Goal: Task Accomplishment & Management: Use online tool/utility

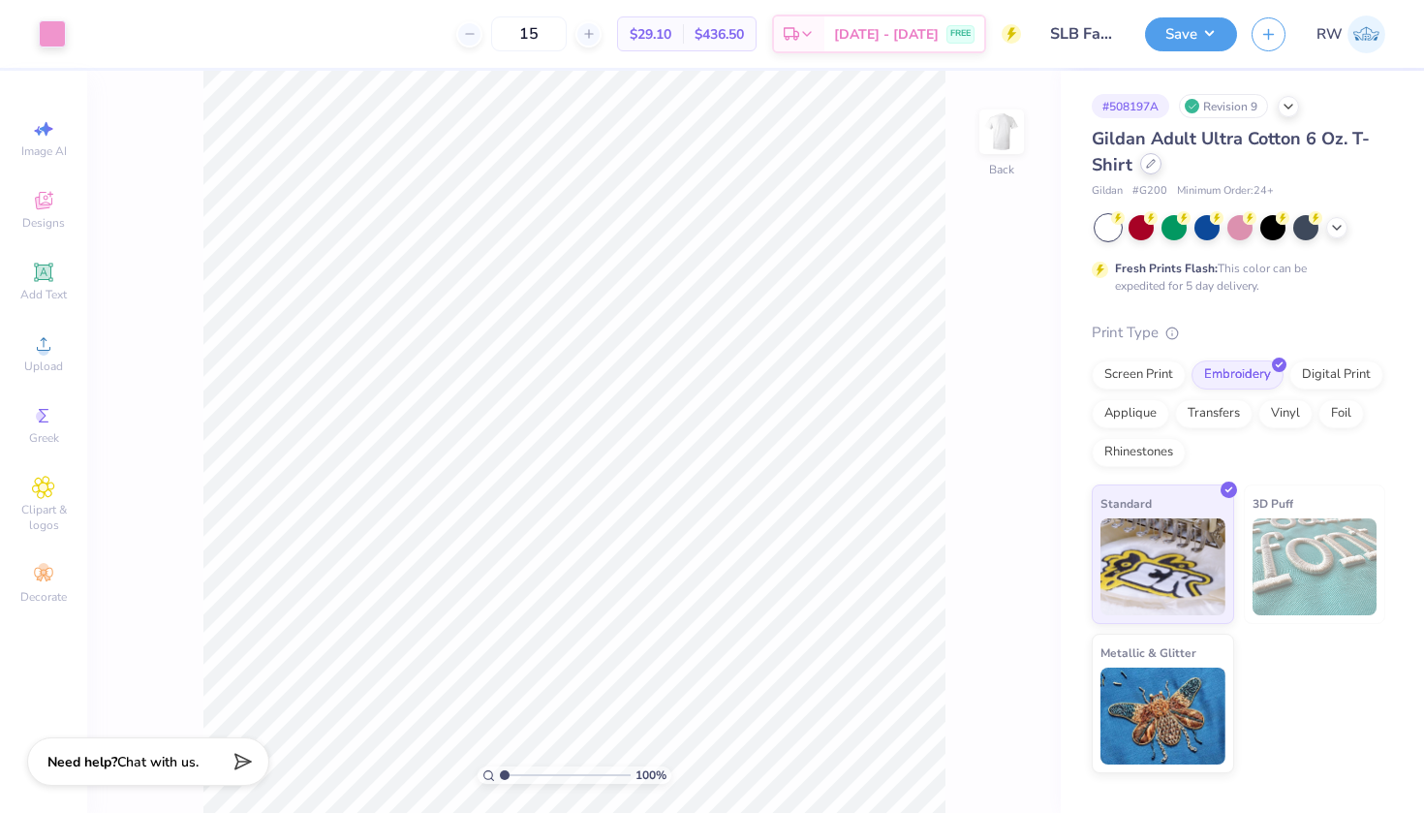
click at [1156, 167] on icon at bounding box center [1151, 164] width 10 height 10
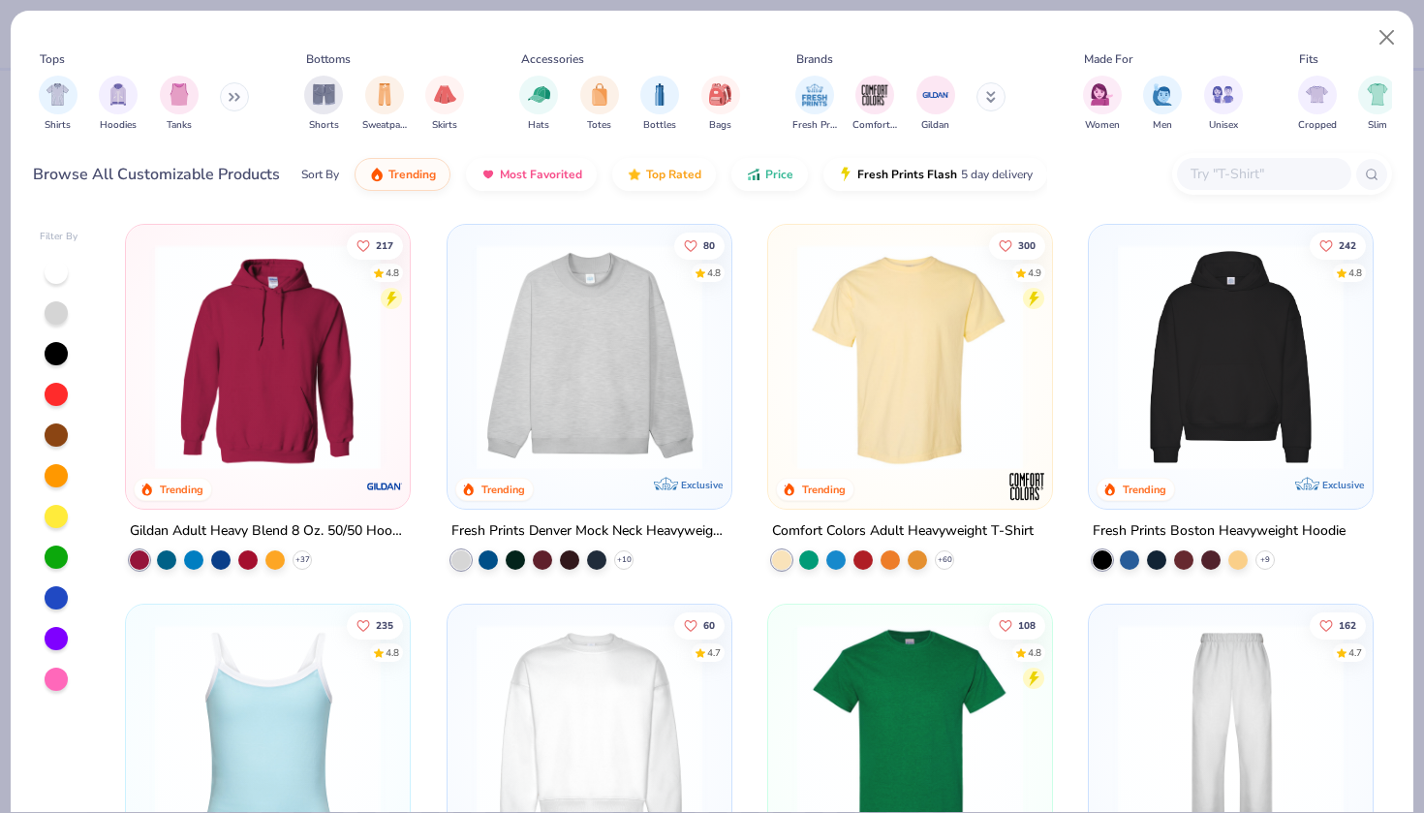
click at [235, 104] on button at bounding box center [234, 96] width 29 height 29
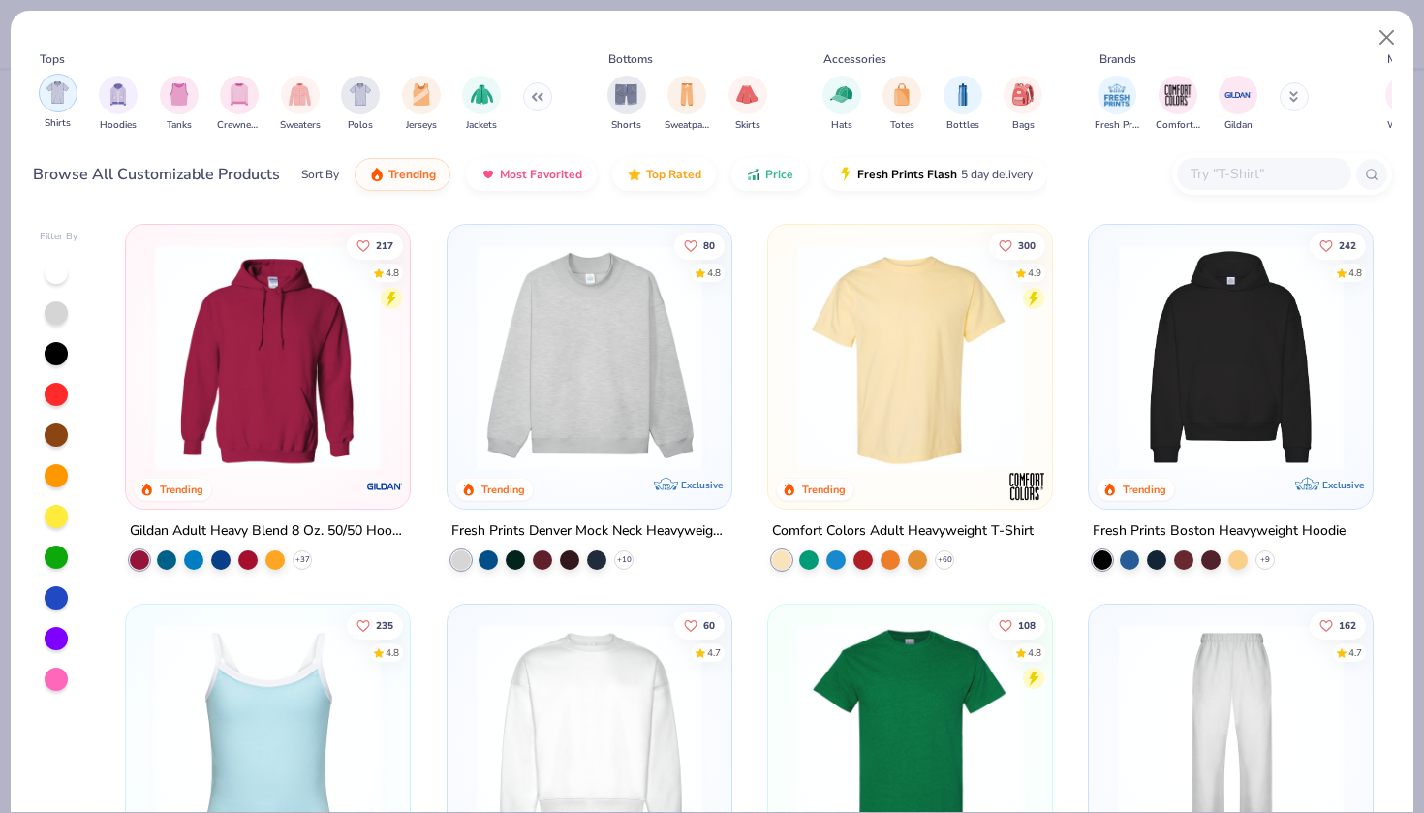
click at [70, 82] on div "filter for Shirts" at bounding box center [58, 93] width 39 height 39
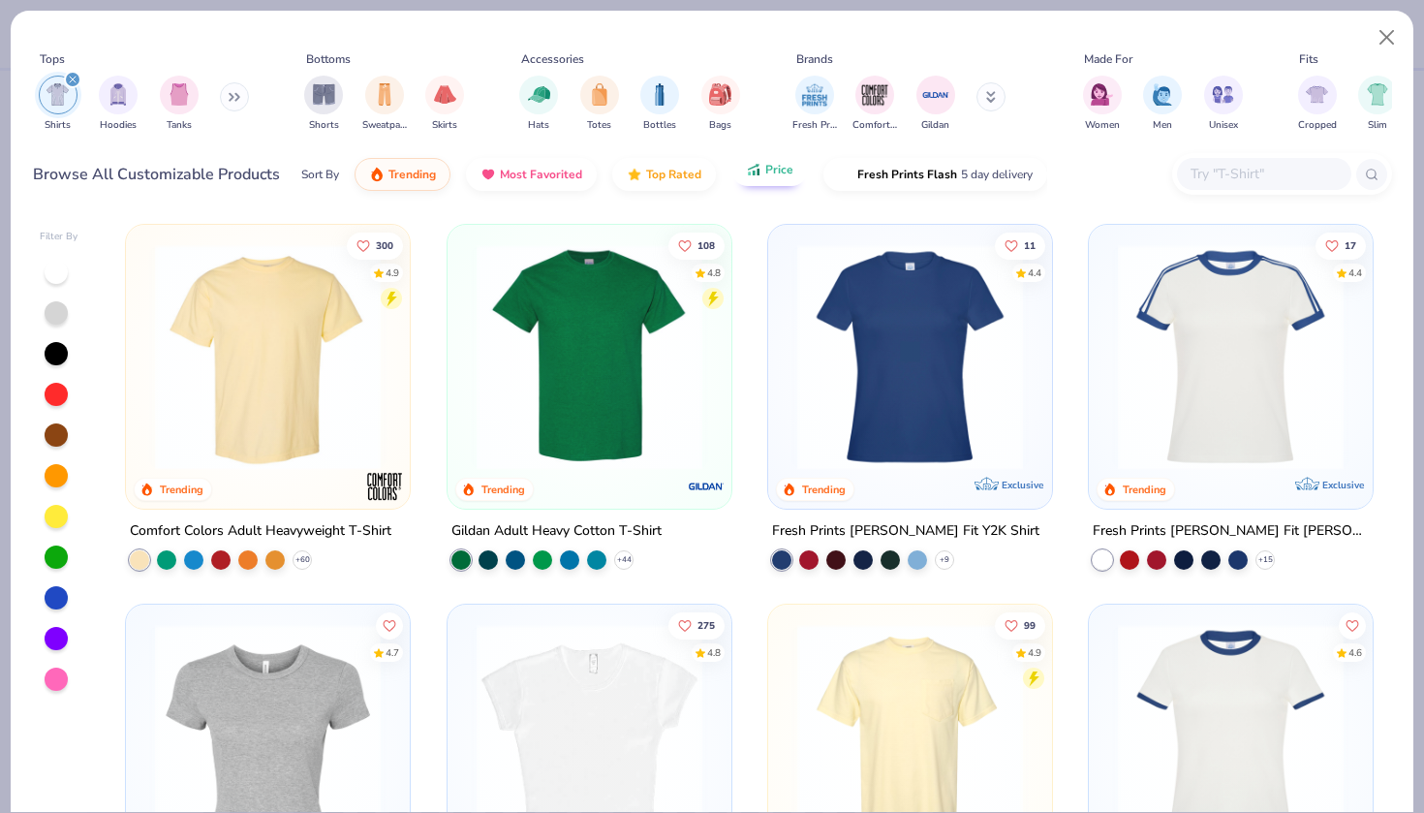
click at [774, 184] on button "Price" at bounding box center [770, 169] width 77 height 33
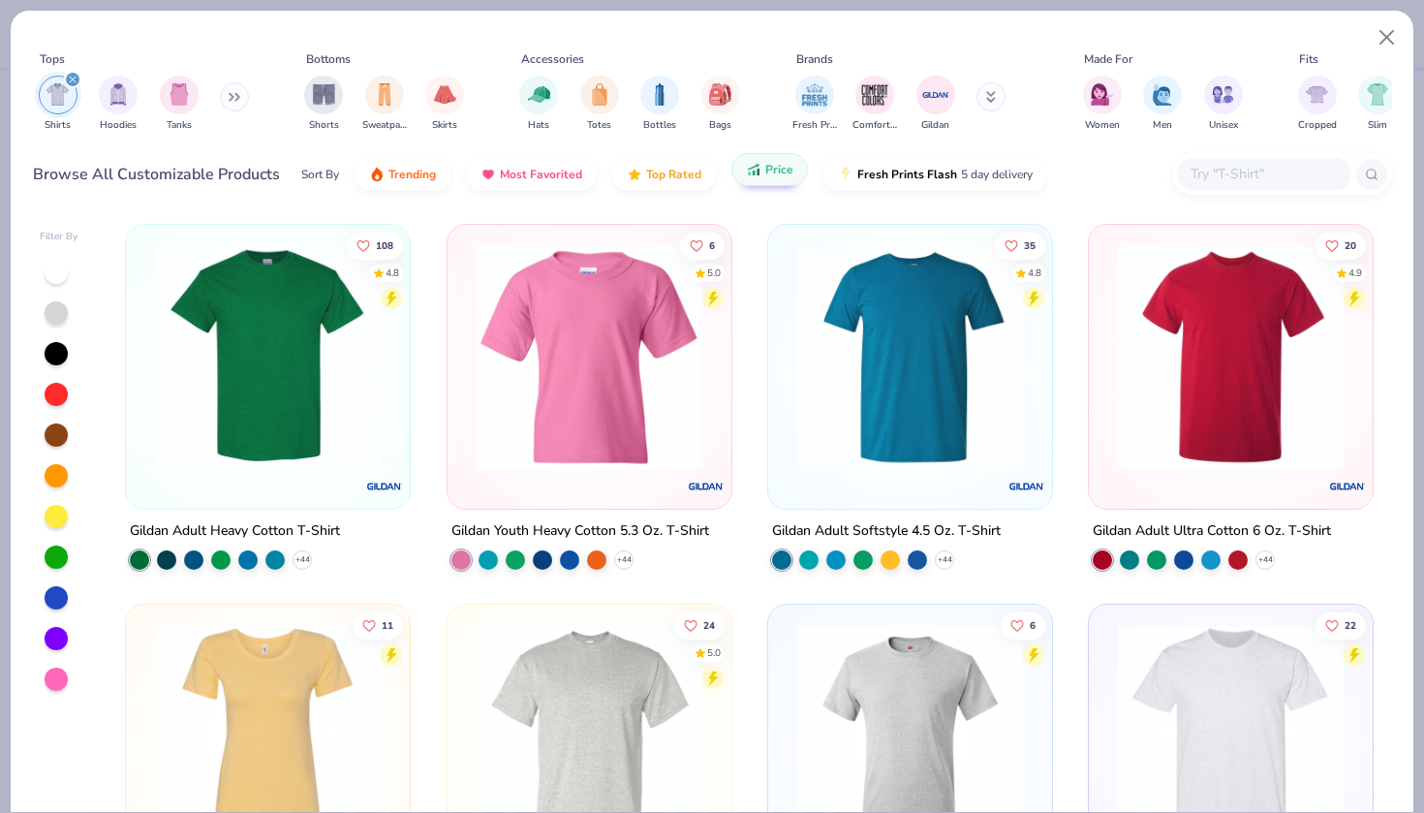
click at [780, 175] on span "Price" at bounding box center [779, 170] width 28 height 16
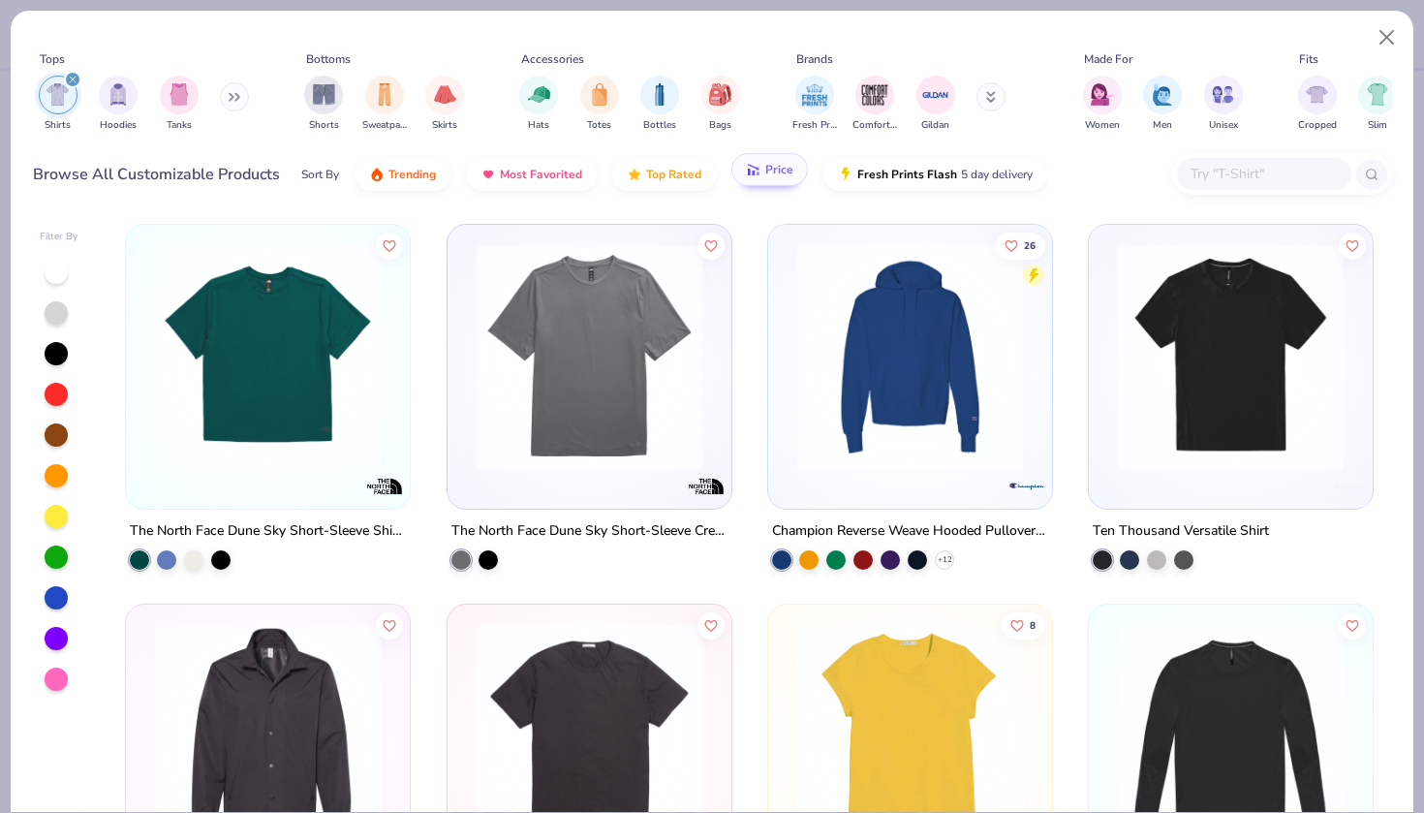
click at [775, 169] on span "Price" at bounding box center [779, 170] width 28 height 16
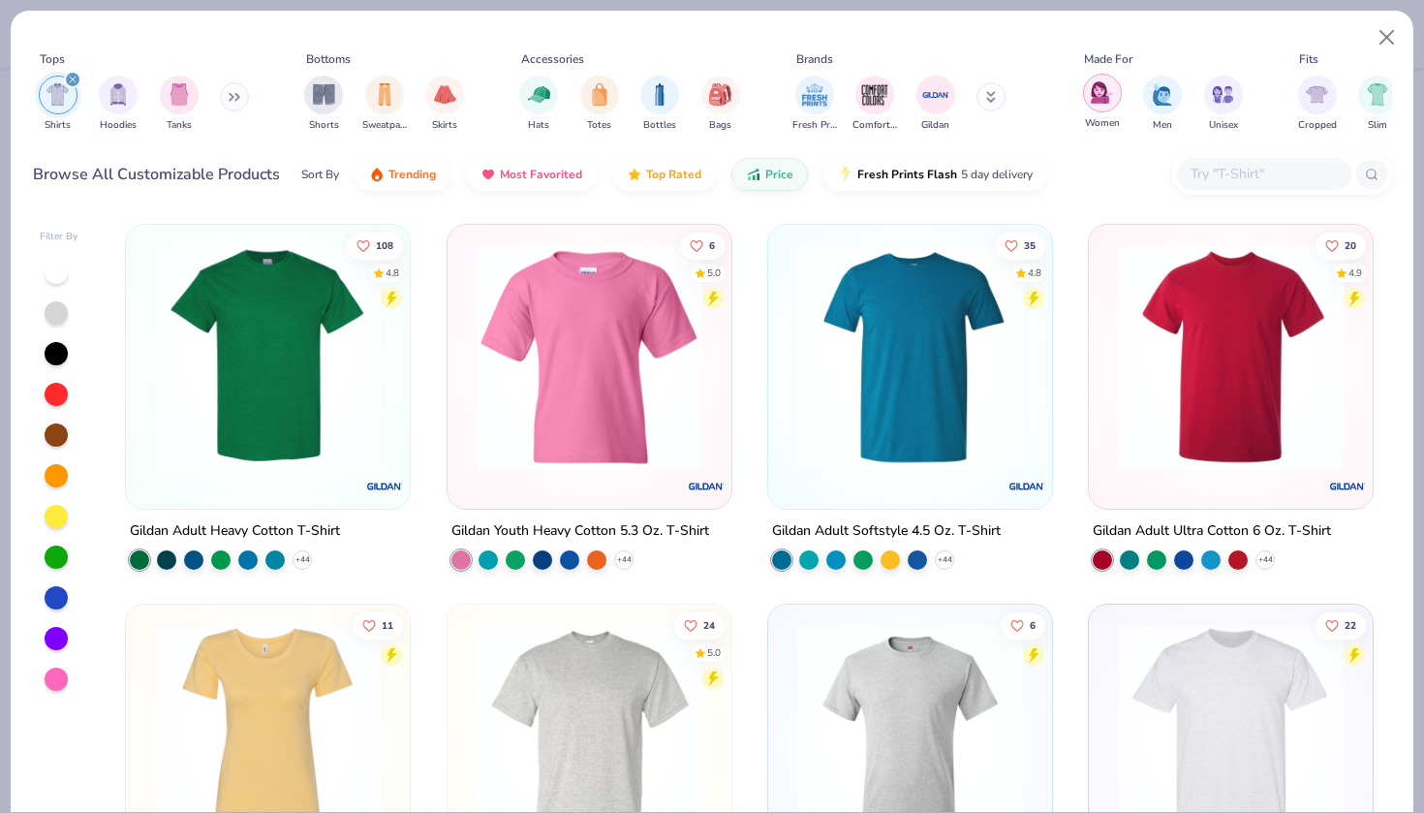
click at [1095, 107] on div "filter for Women" at bounding box center [1102, 93] width 39 height 39
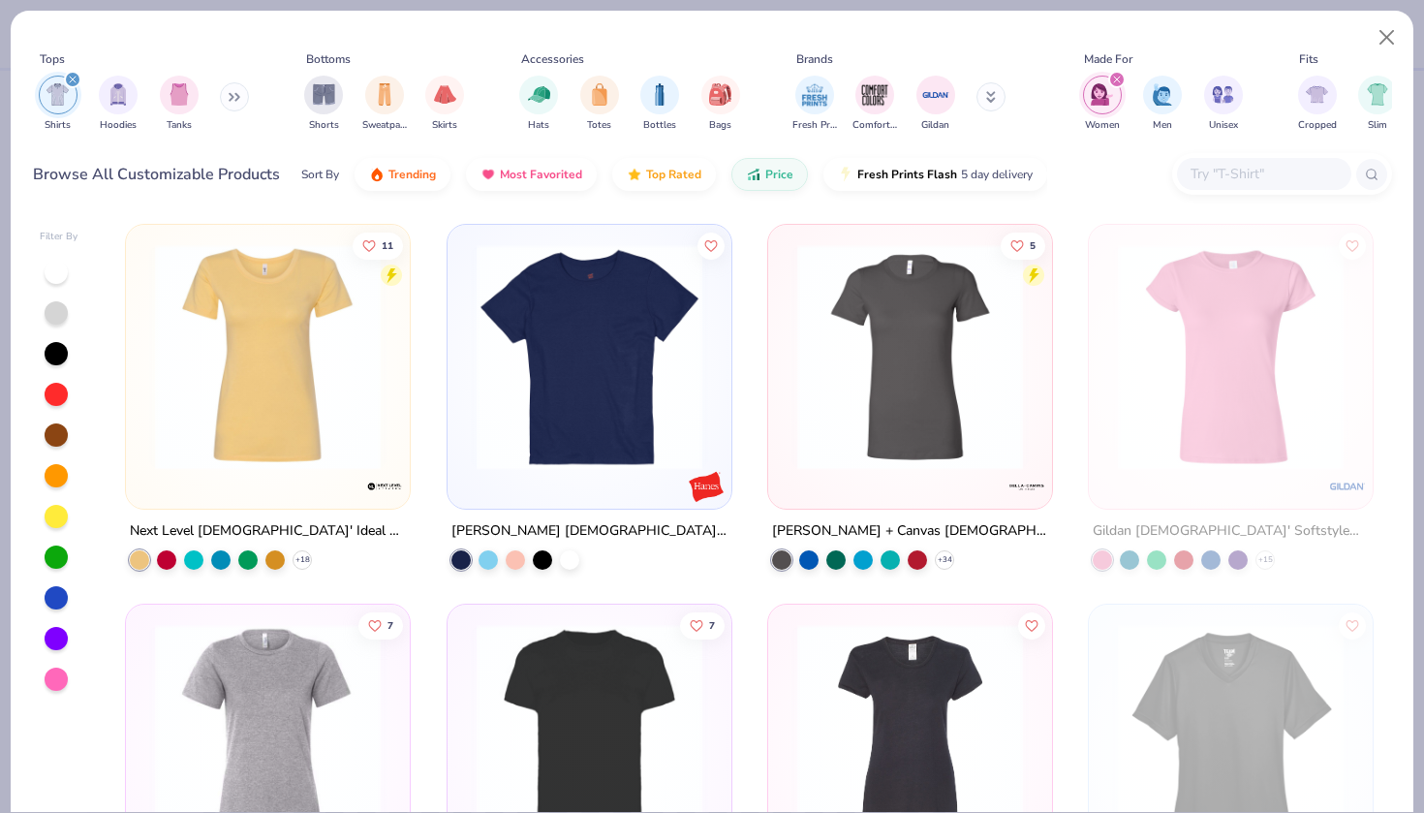
click at [1099, 86] on img "filter for Women" at bounding box center [1102, 94] width 22 height 22
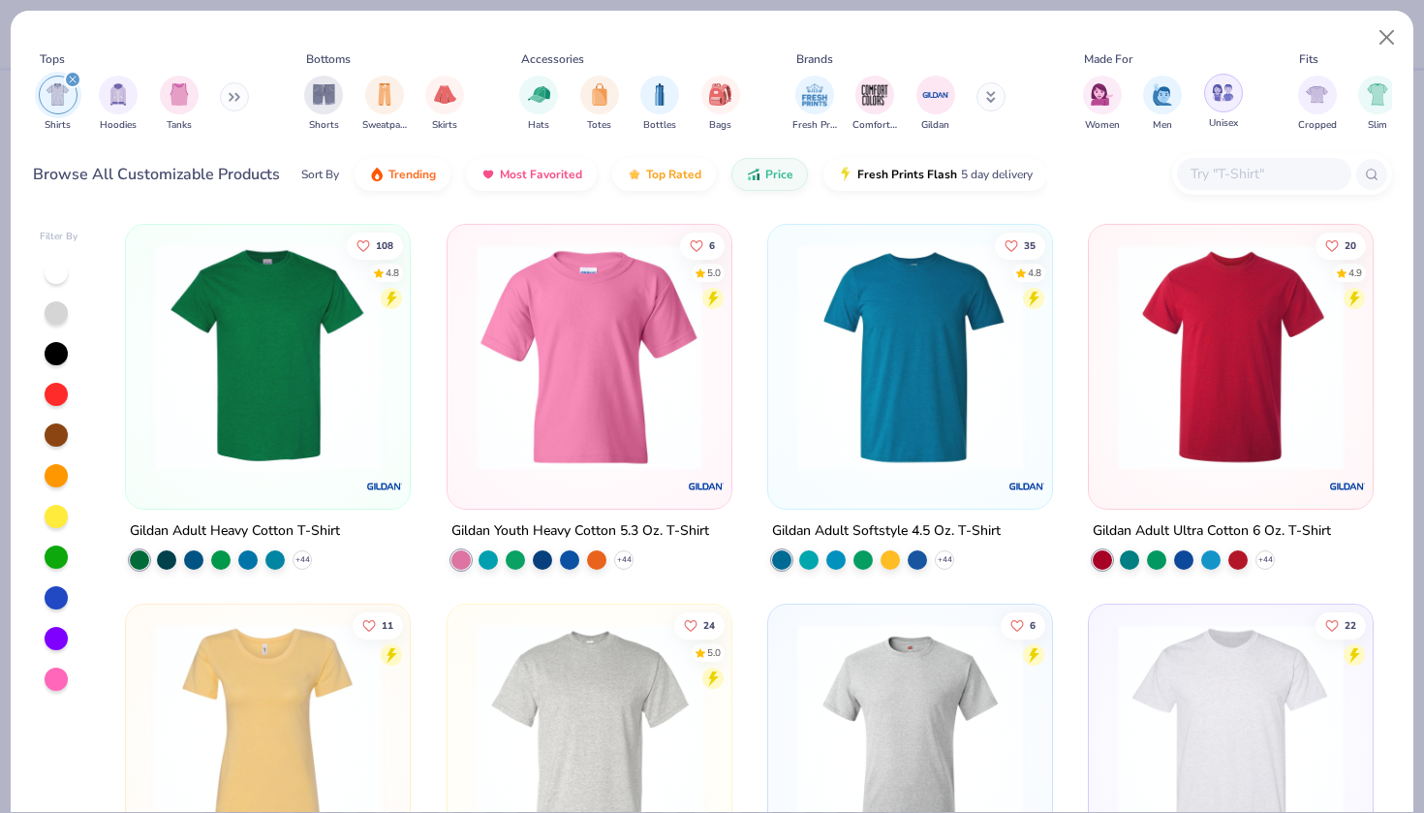
click at [1209, 91] on div "filter for Unisex" at bounding box center [1223, 93] width 39 height 39
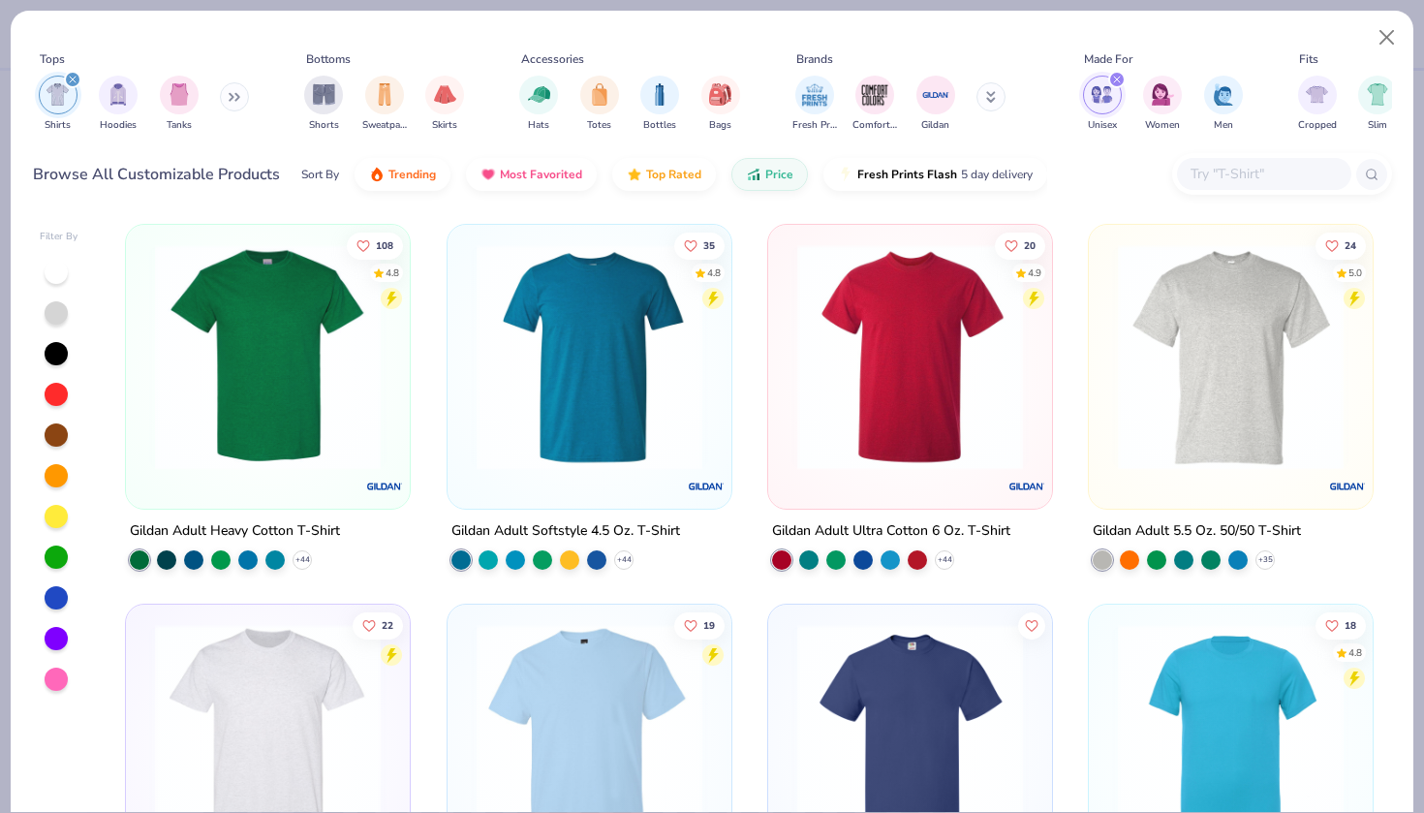
click at [900, 455] on img at bounding box center [910, 357] width 245 height 226
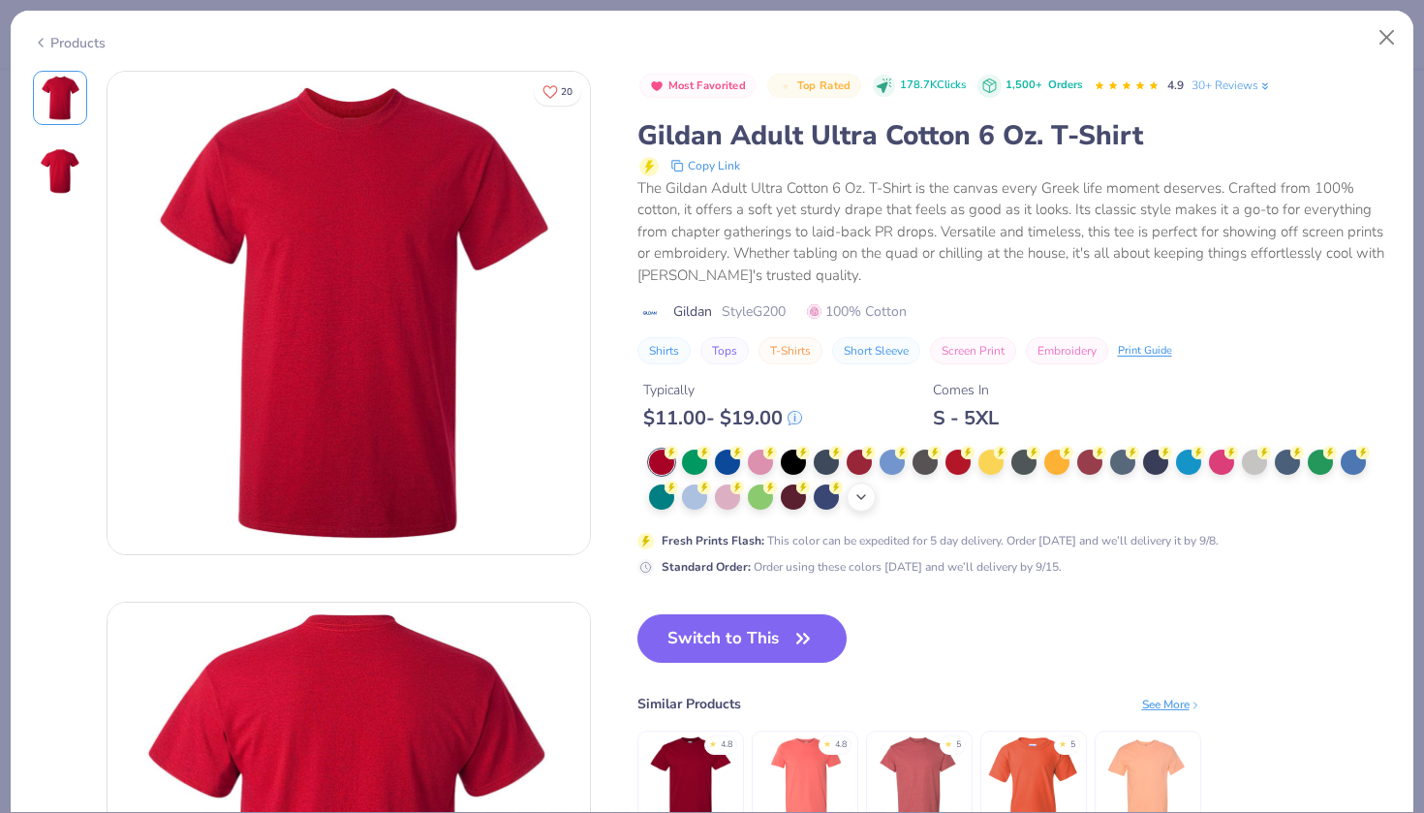
click at [863, 496] on icon at bounding box center [862, 497] width 16 height 16
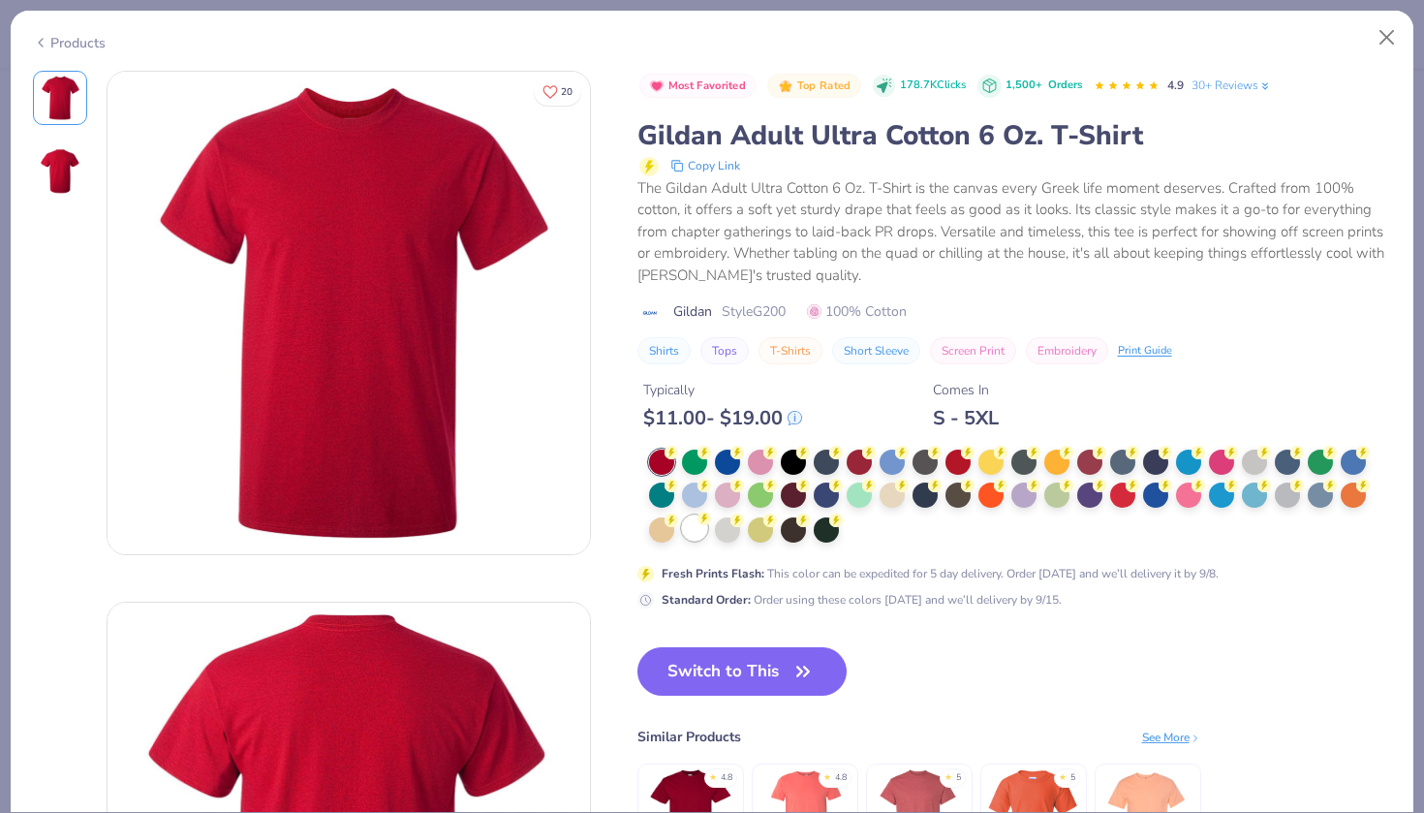
click at [701, 524] on div at bounding box center [694, 527] width 25 height 25
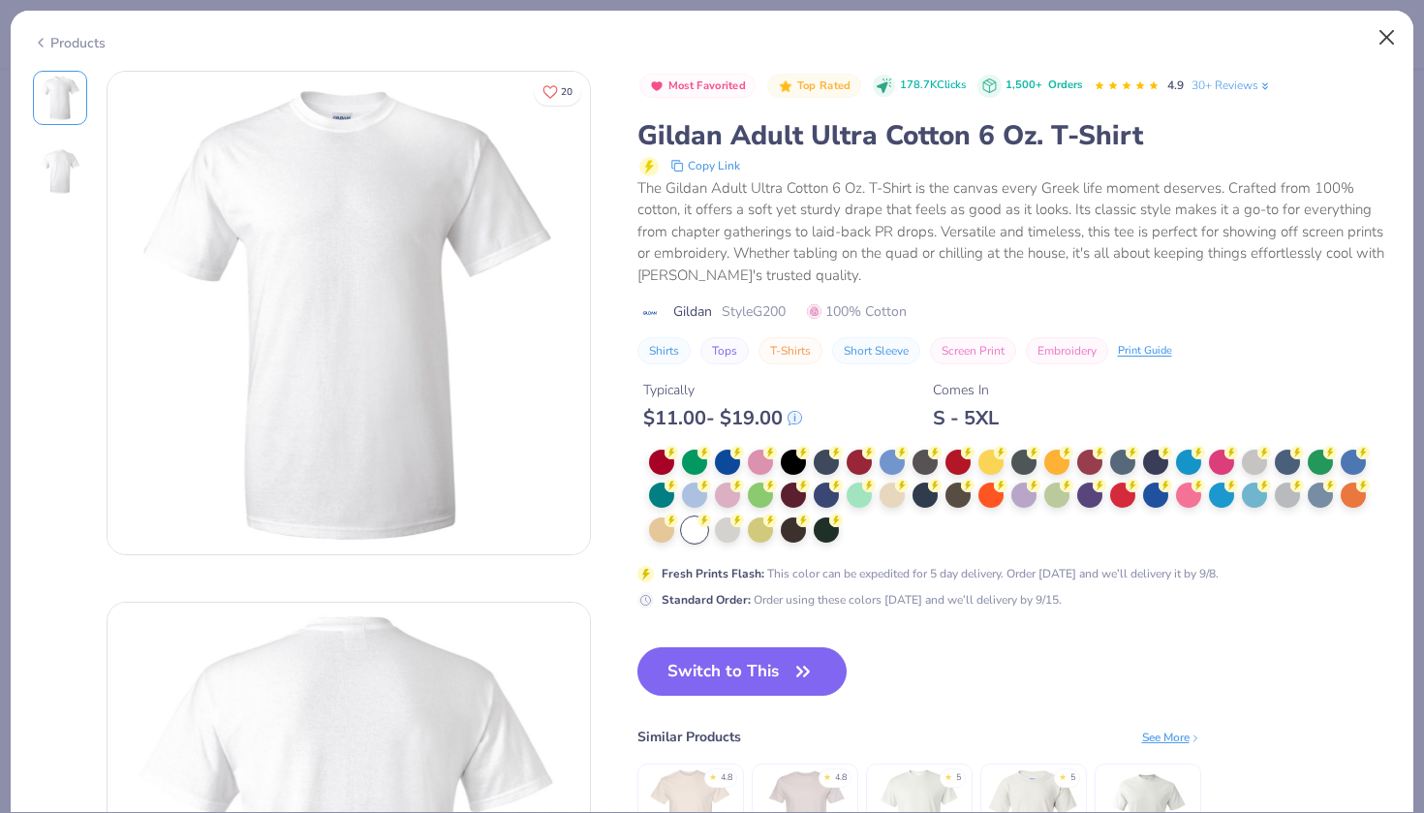
click at [1377, 31] on button "Close" at bounding box center [1387, 37] width 37 height 37
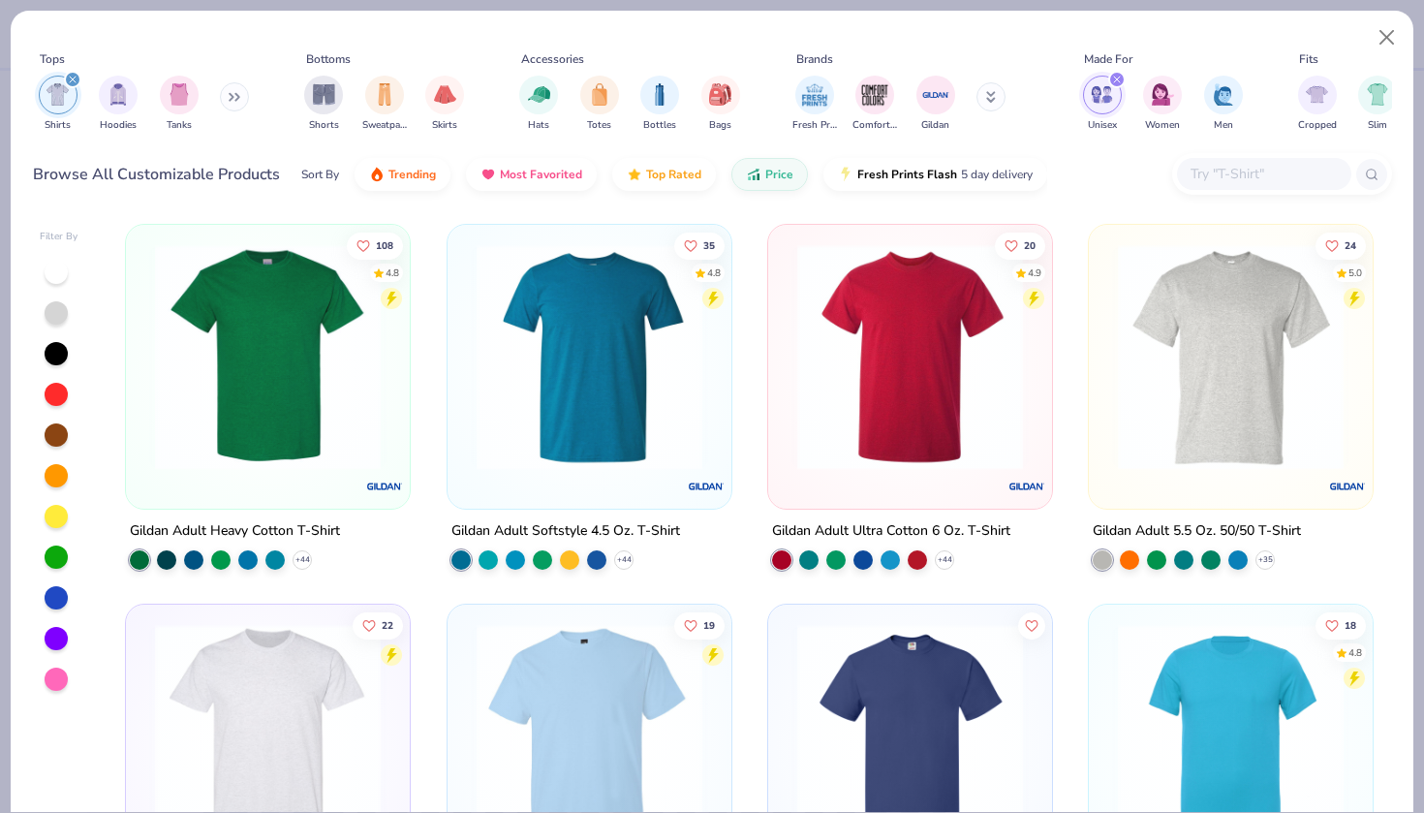
click at [628, 401] on img at bounding box center [589, 357] width 245 height 226
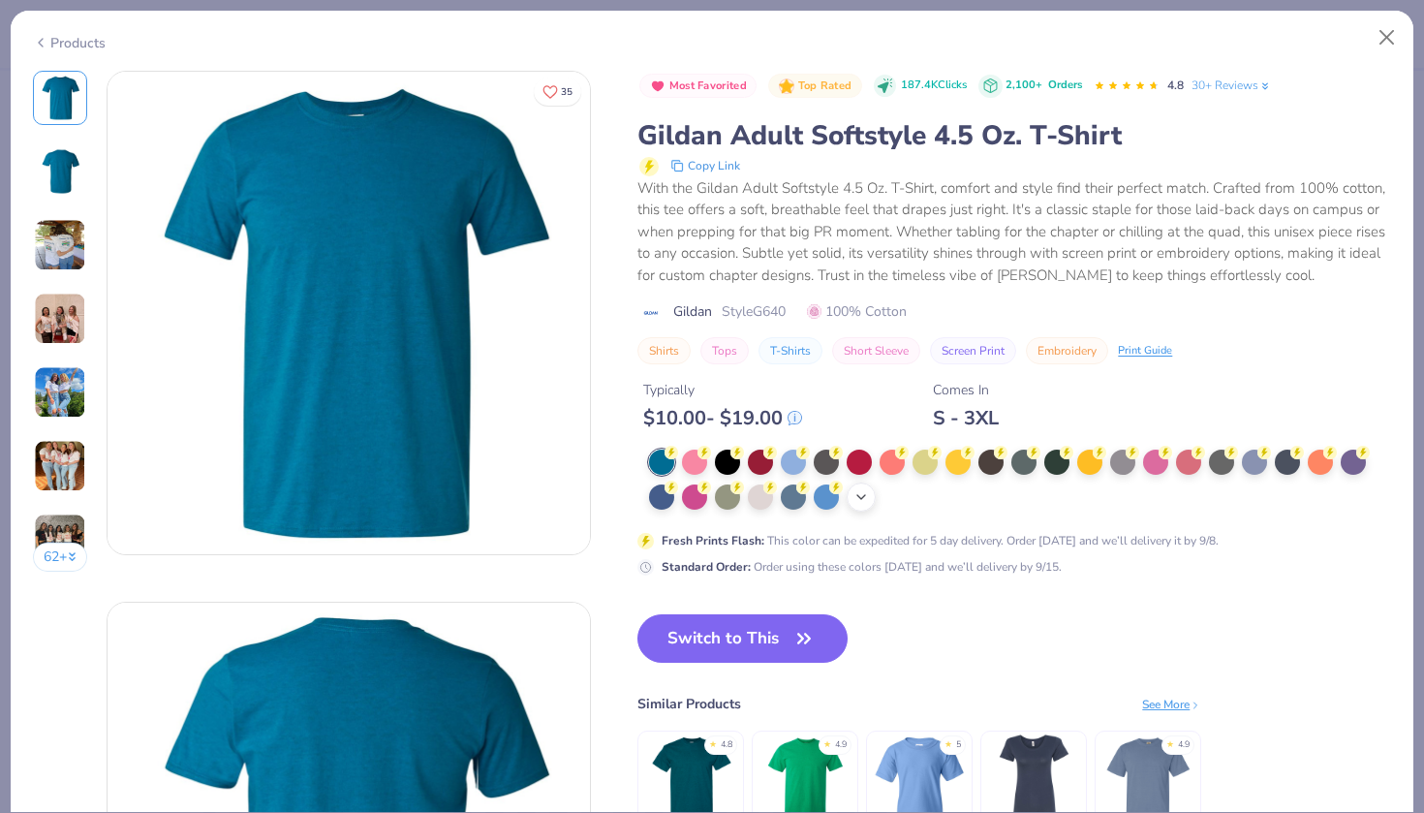
click at [864, 491] on icon at bounding box center [862, 497] width 16 height 16
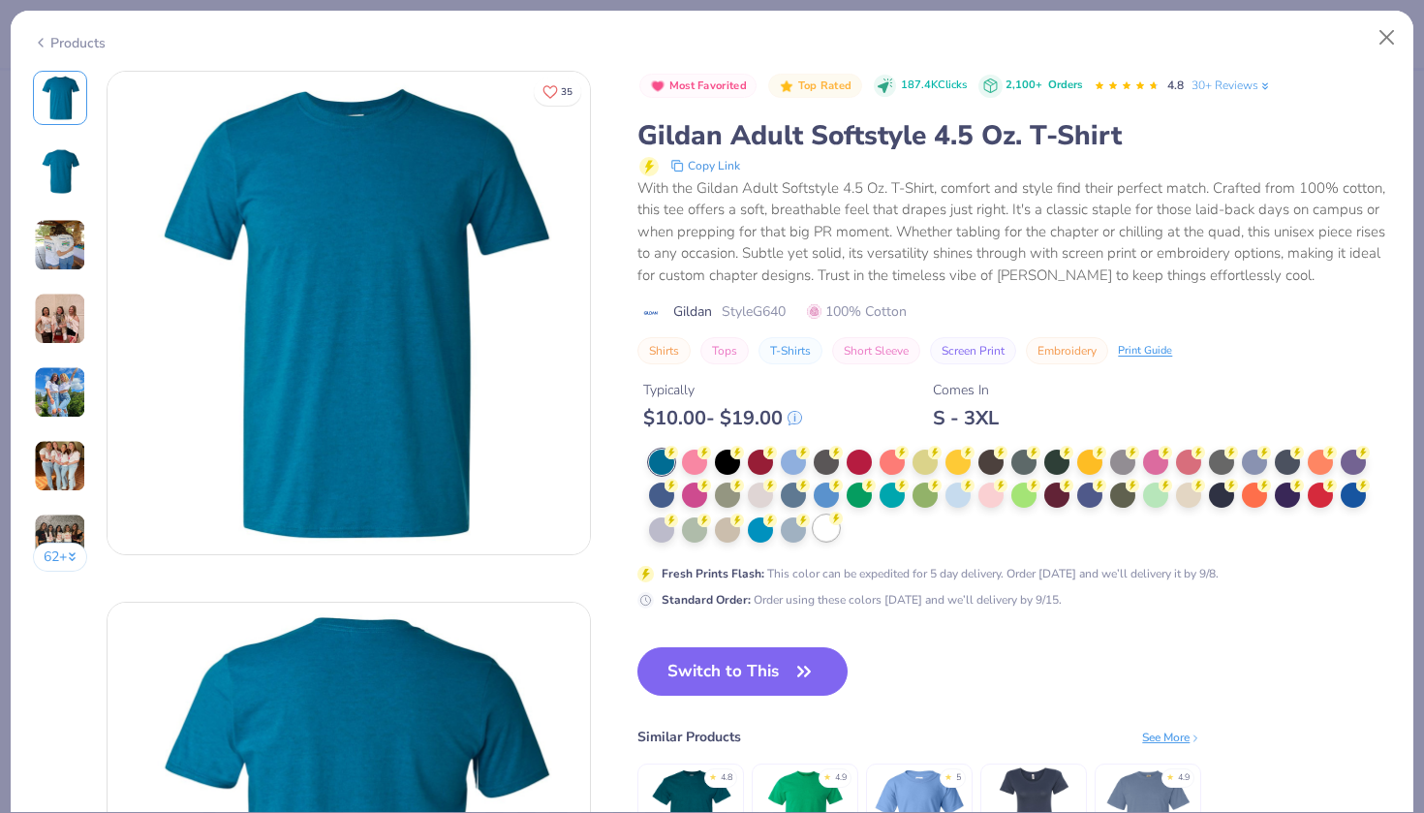
click at [824, 529] on div at bounding box center [826, 527] width 25 height 25
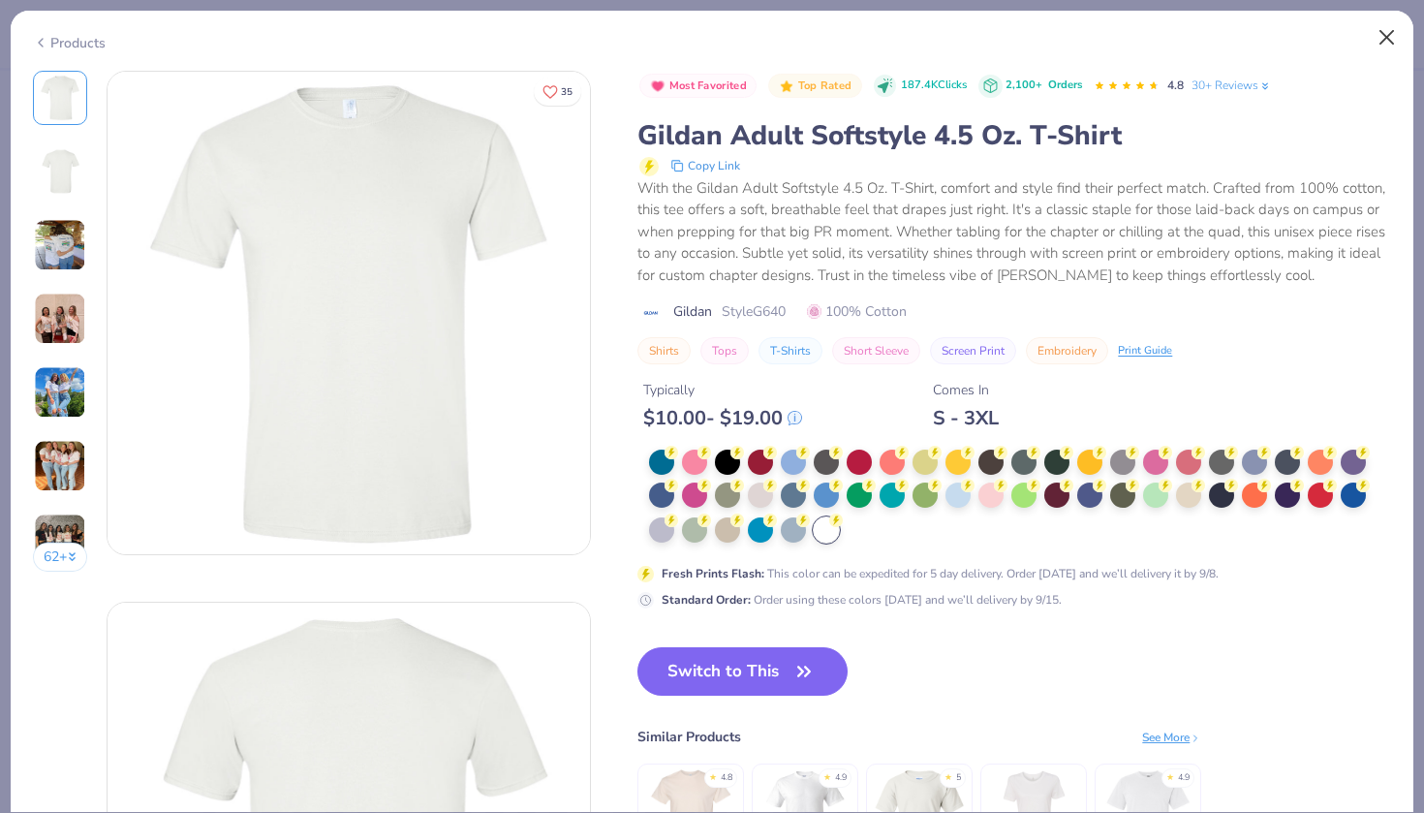
click at [1387, 31] on button "Close" at bounding box center [1387, 37] width 37 height 37
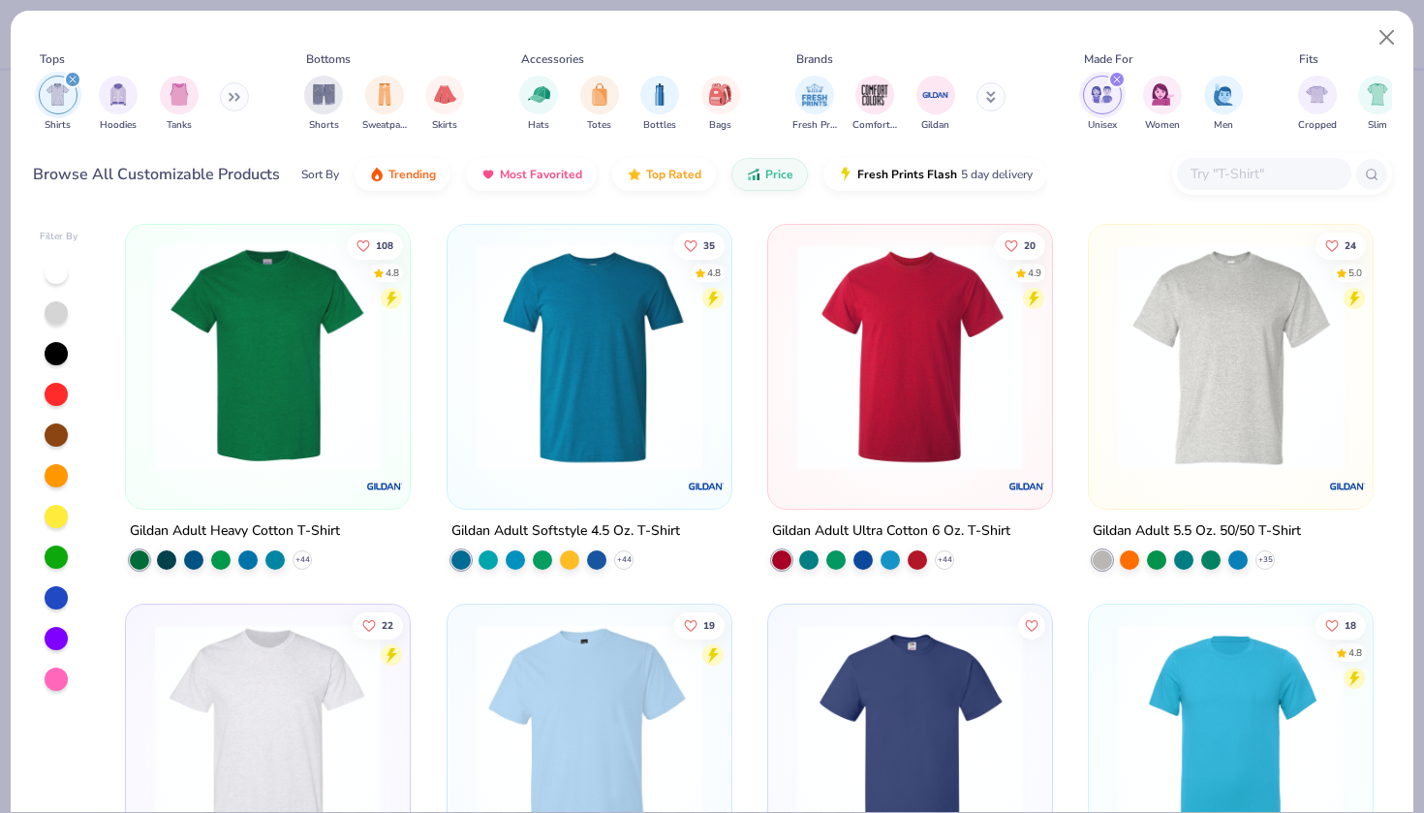
click at [324, 377] on img at bounding box center [267, 357] width 245 height 226
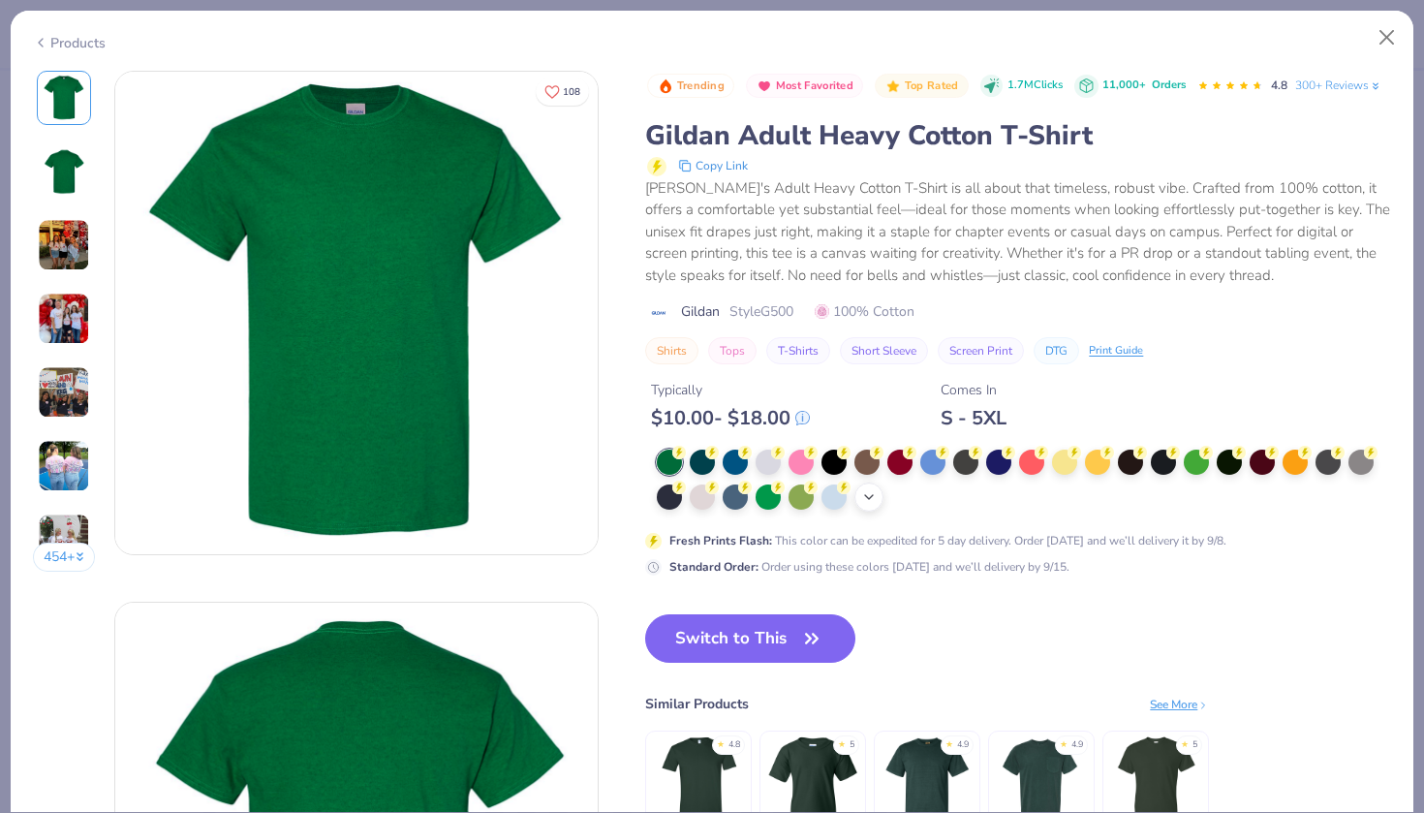
click at [869, 483] on div "+ 22" at bounding box center [869, 497] width 29 height 29
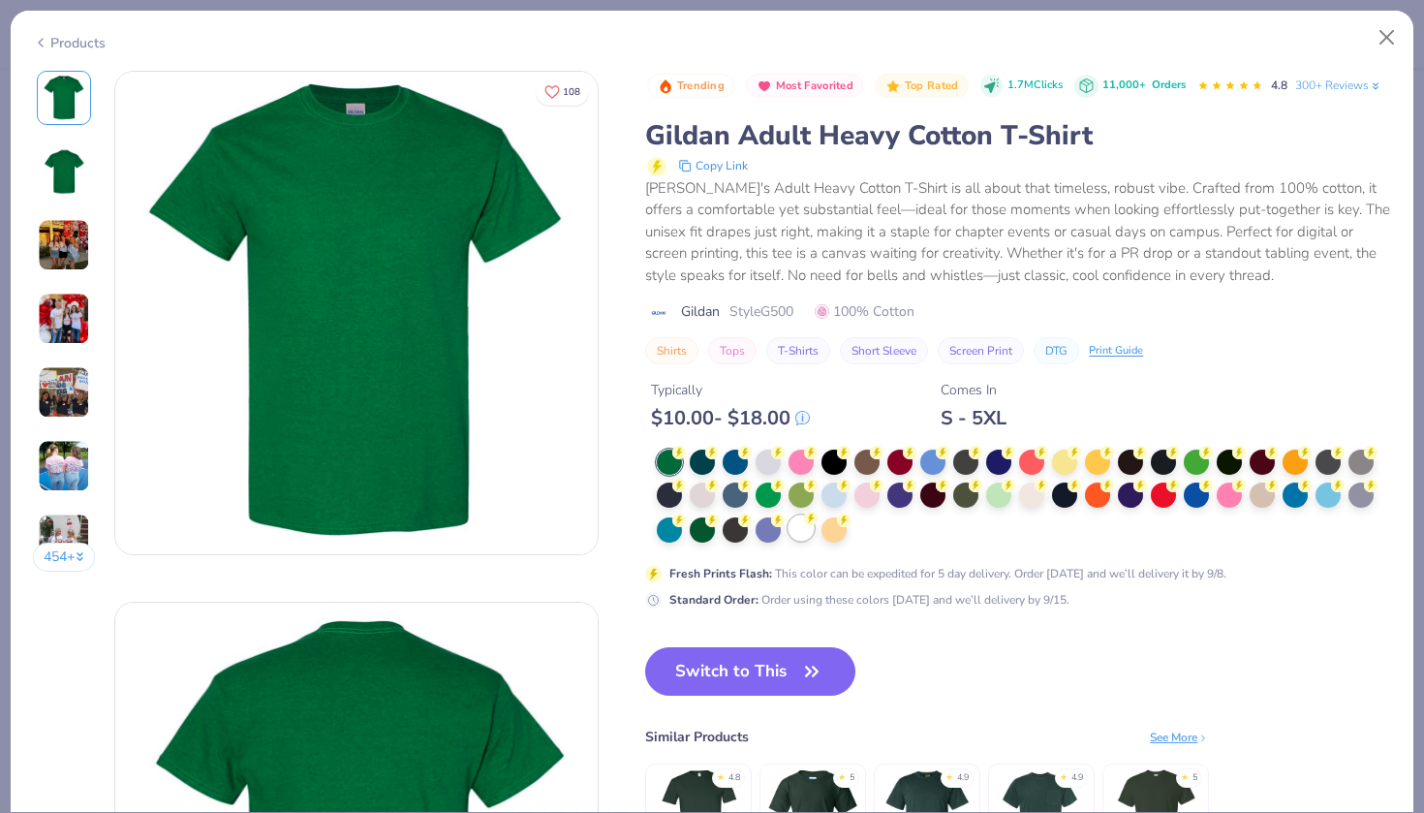
click at [807, 521] on icon at bounding box center [811, 519] width 14 height 14
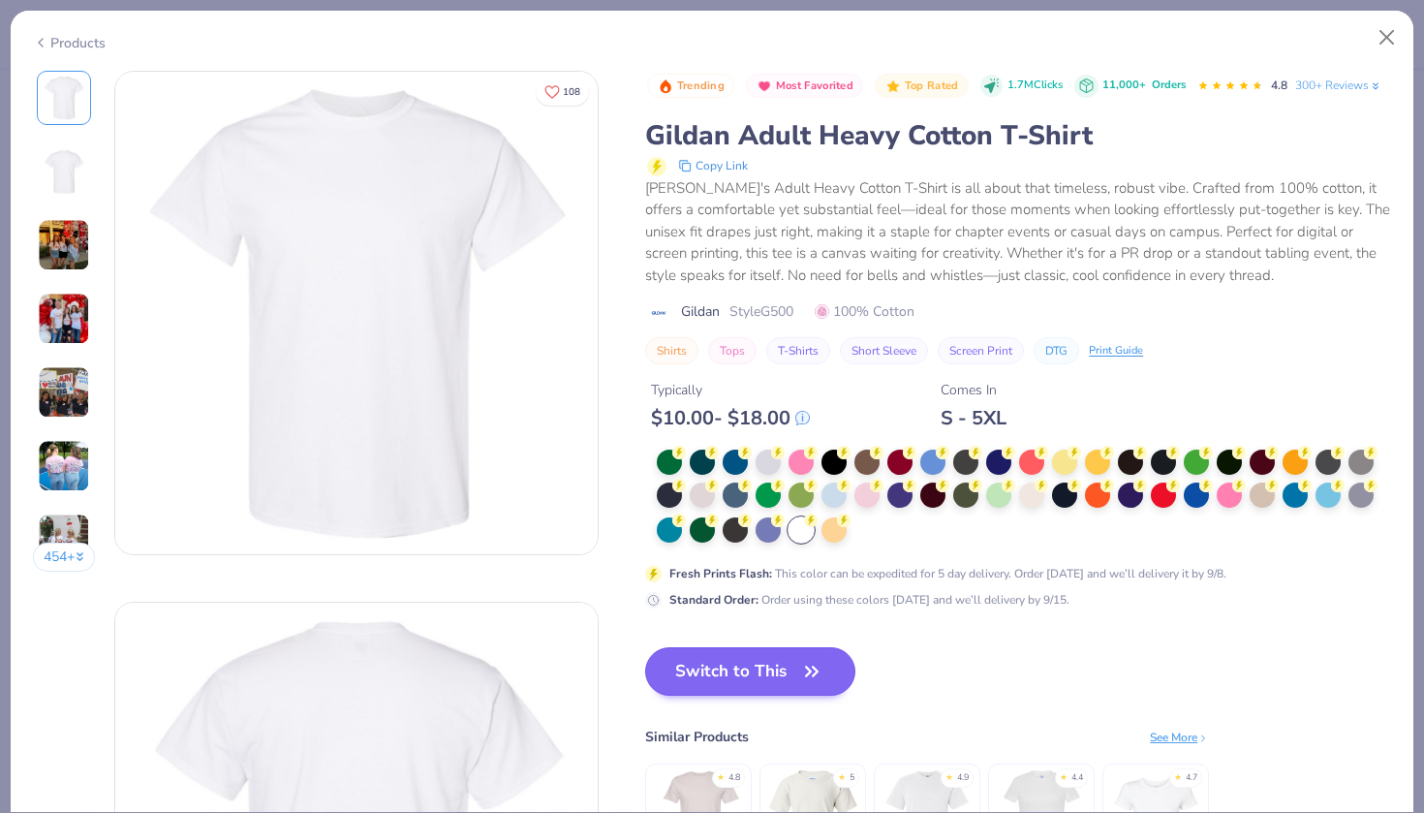
click at [757, 673] on button "Switch to This" at bounding box center [750, 671] width 210 height 48
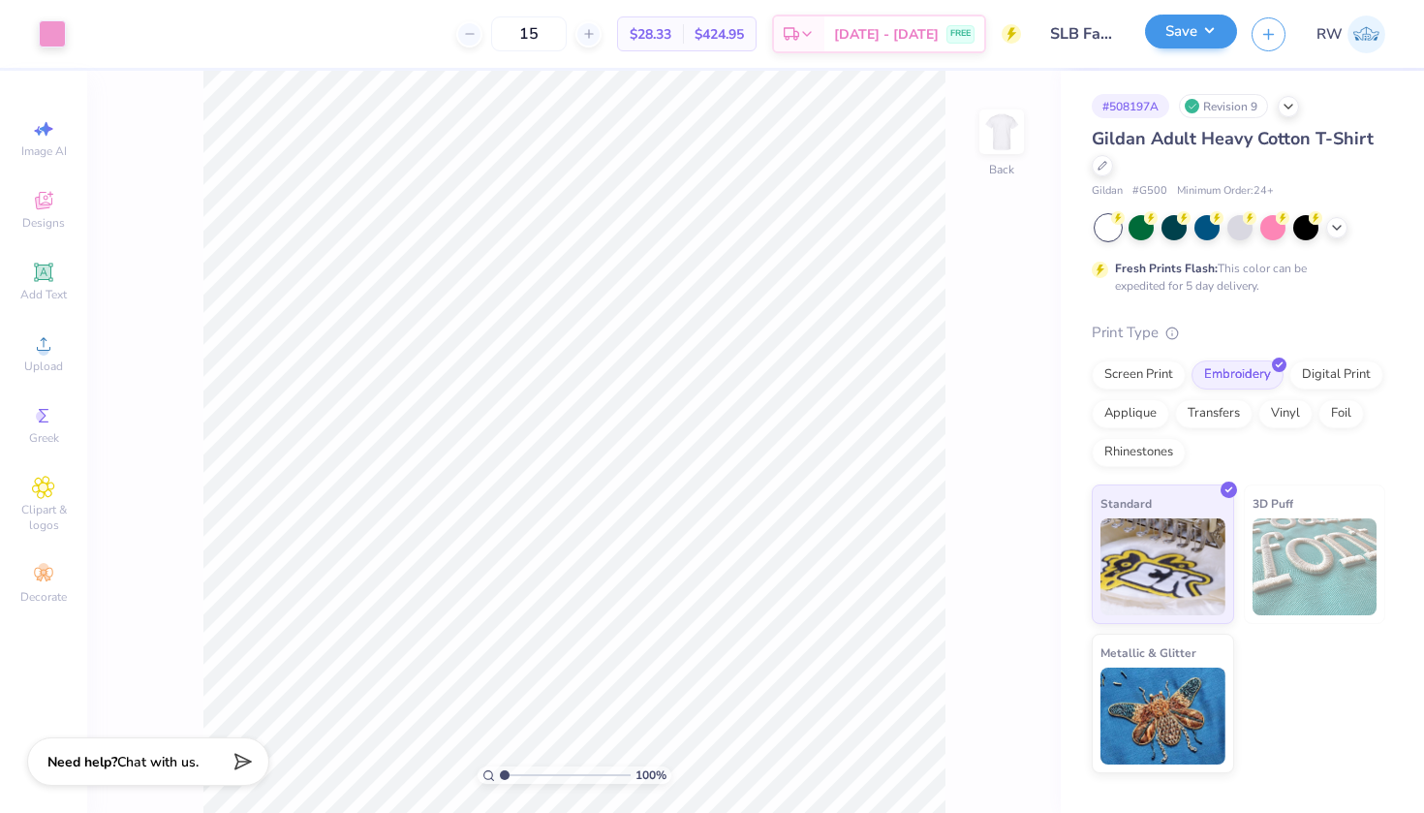
click at [1221, 41] on button "Save" at bounding box center [1191, 32] width 92 height 34
type input "1.81"
click at [1294, 110] on icon at bounding box center [1289, 105] width 16 height 16
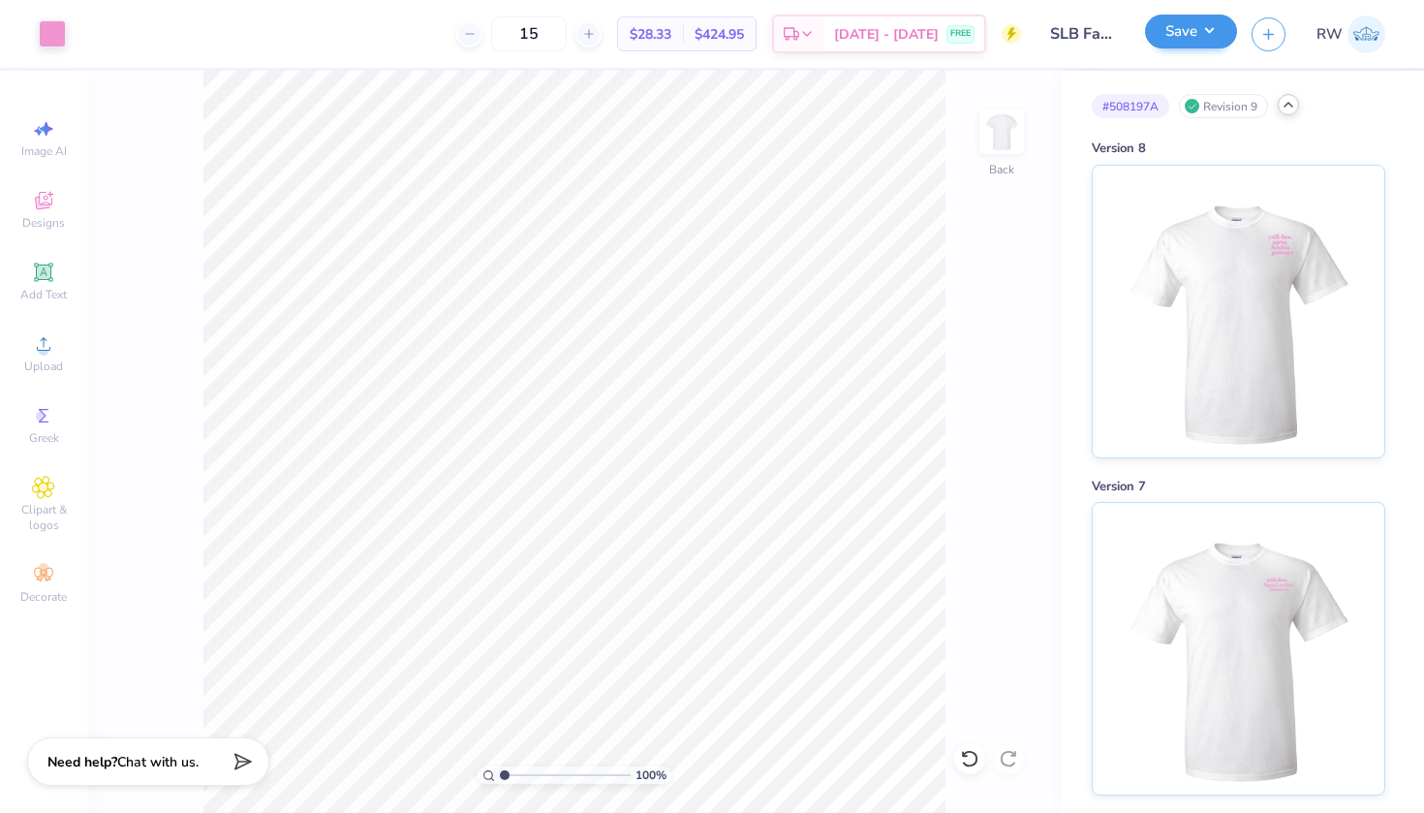
click at [1182, 39] on button "Save" at bounding box center [1191, 32] width 92 height 34
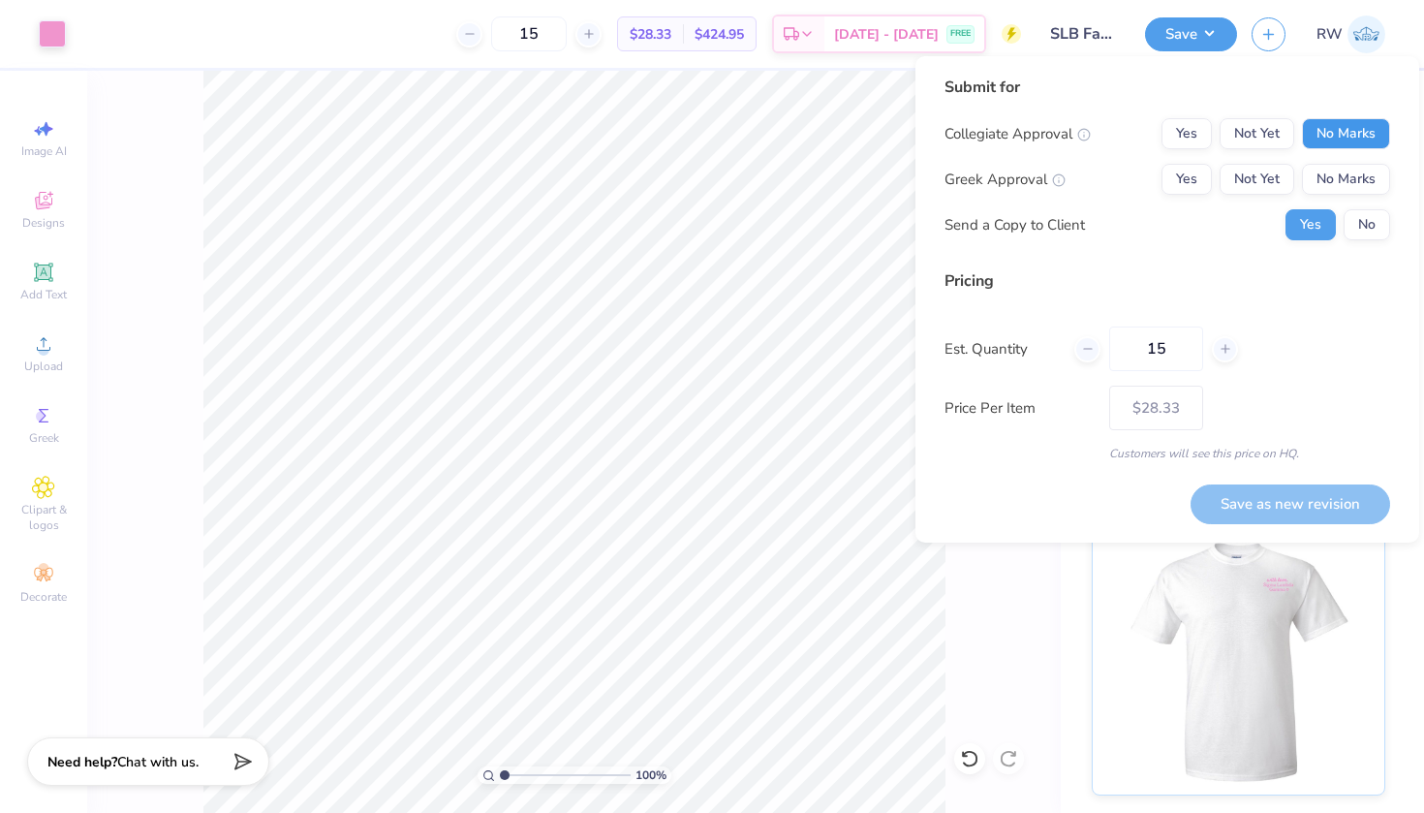
click at [1339, 131] on button "No Marks" at bounding box center [1346, 133] width 88 height 31
click at [1185, 170] on button "Yes" at bounding box center [1187, 179] width 50 height 31
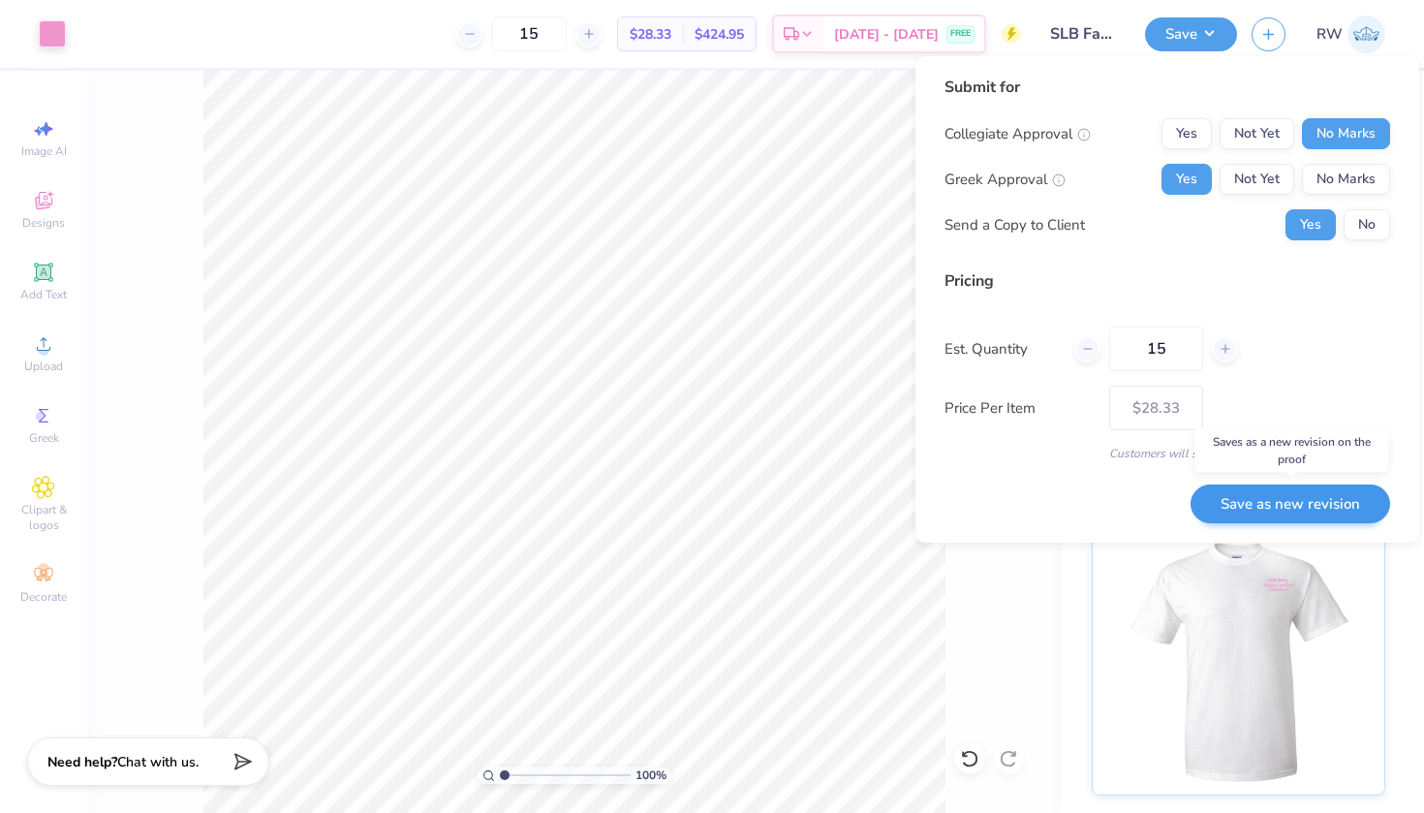
click at [1322, 509] on button "Save as new revision" at bounding box center [1291, 504] width 200 height 40
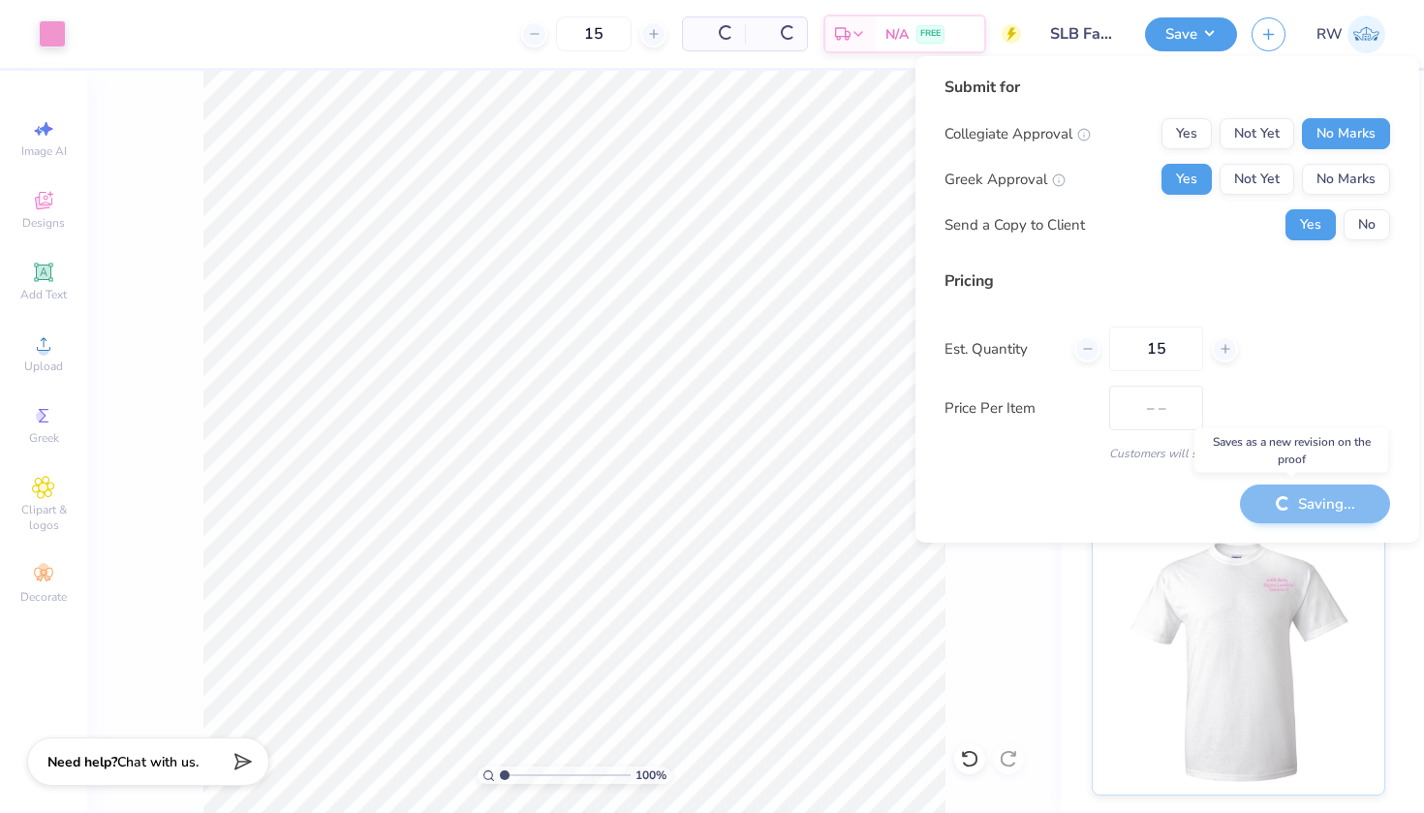
type input "$28.33"
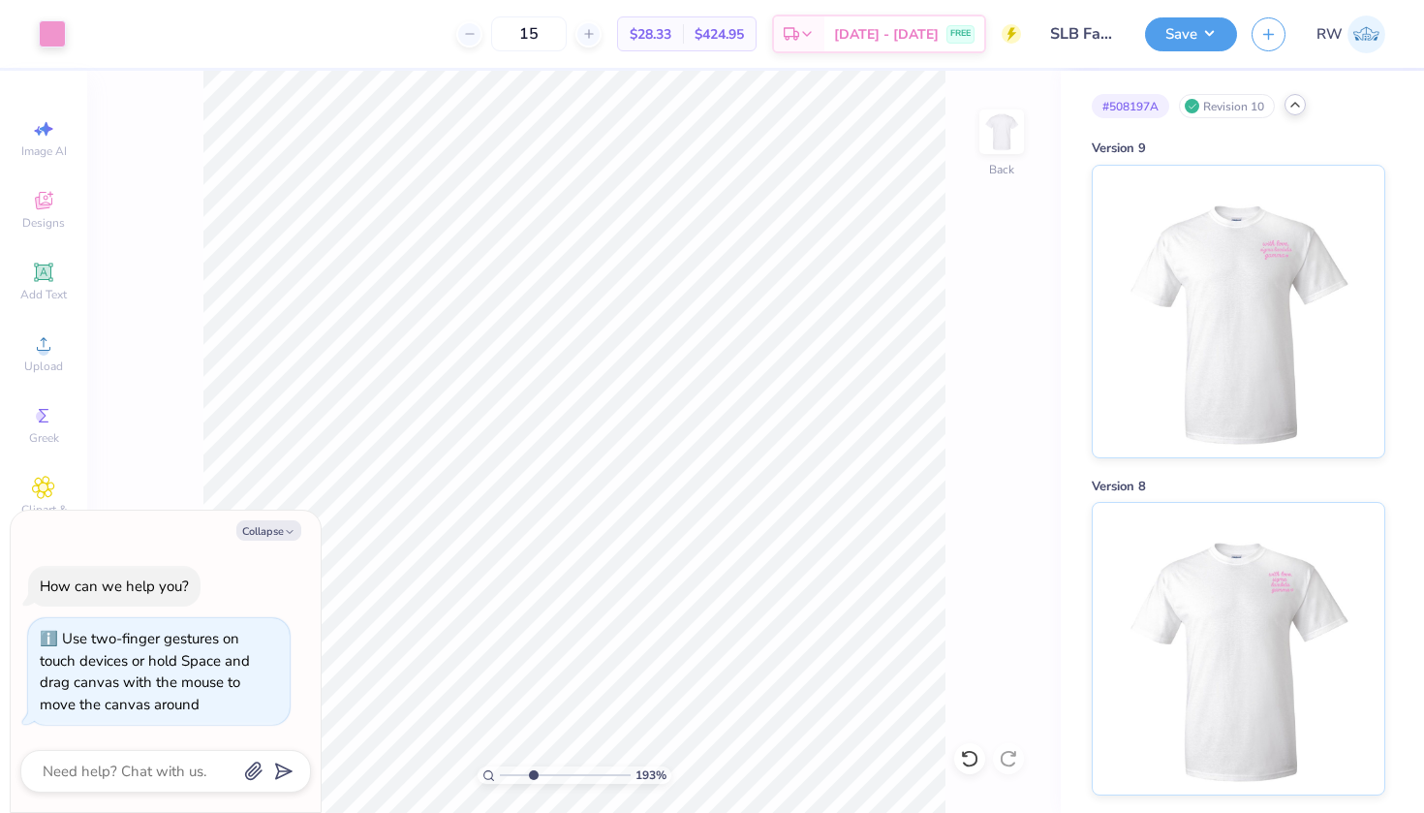
type input "3.2"
drag, startPoint x: 505, startPoint y: 772, endPoint x: 533, endPoint y: 772, distance: 28.1
click at [533, 772] on input "range" at bounding box center [565, 774] width 131 height 17
click at [978, 763] on icon at bounding box center [969, 758] width 19 height 19
click at [290, 533] on icon "button" at bounding box center [290, 532] width 12 height 12
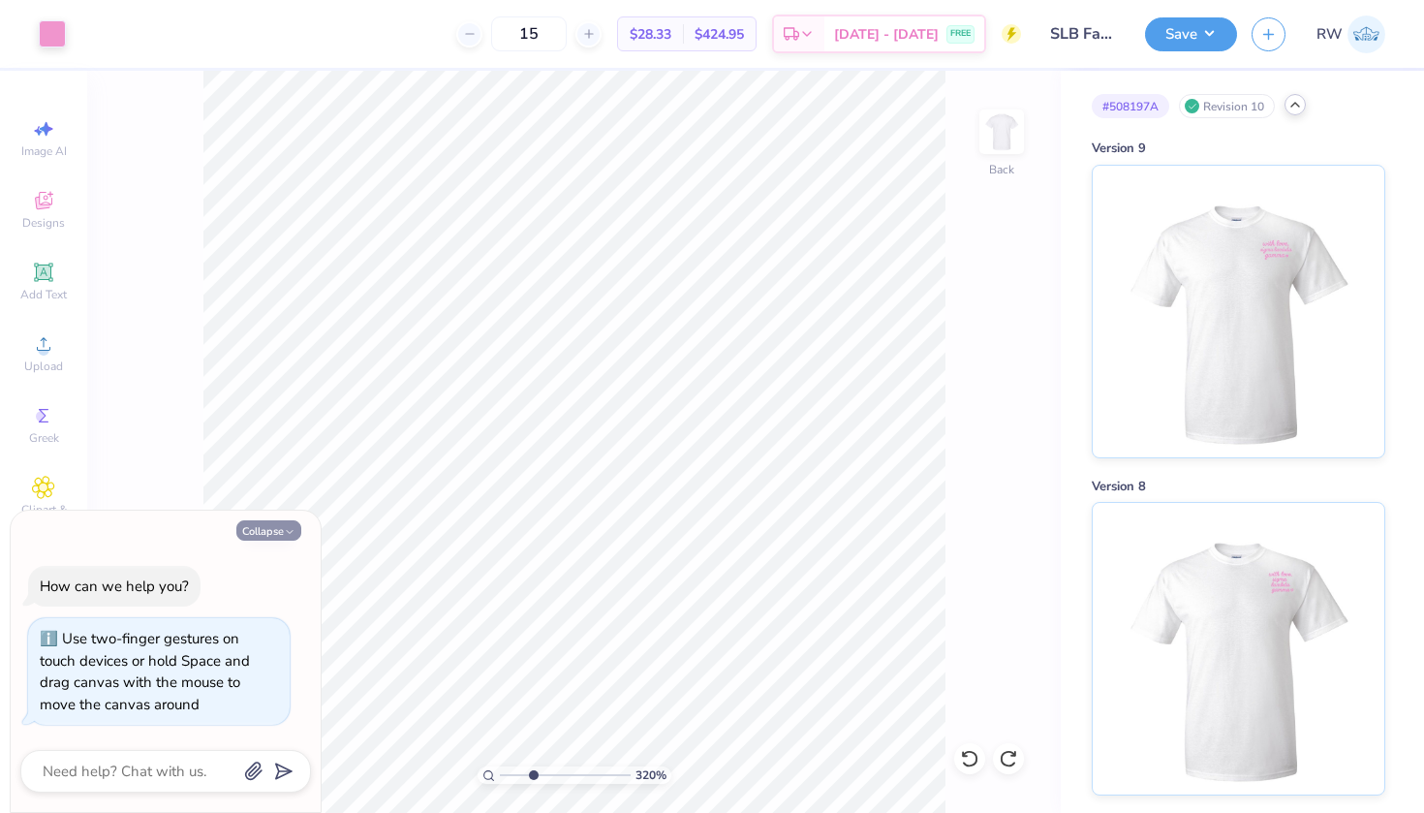
type textarea "x"
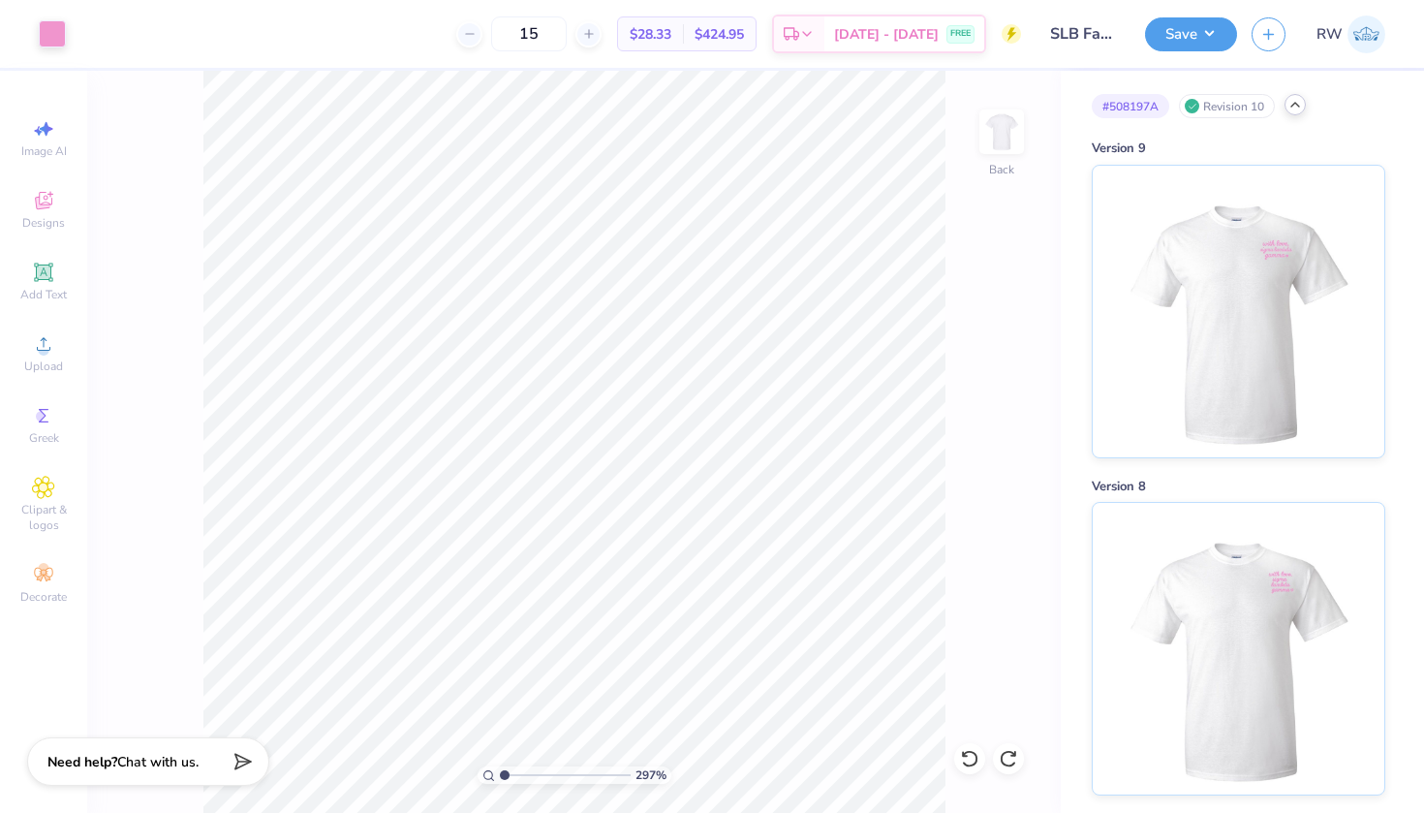
drag, startPoint x: 530, startPoint y: 766, endPoint x: 475, endPoint y: 766, distance: 55.2
type input "1"
click at [475, 766] on div "297 %" at bounding box center [574, 442] width 742 height 742
click at [46, 204] on icon at bounding box center [43, 200] width 17 height 17
